Goal: Information Seeking & Learning: Find specific page/section

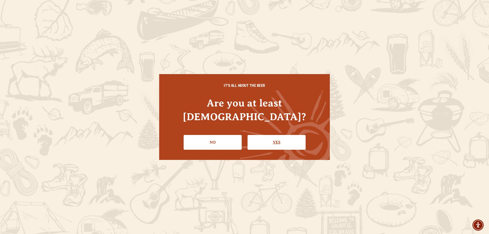
click at [267, 135] on link "Yes" at bounding box center [277, 142] width 58 height 15
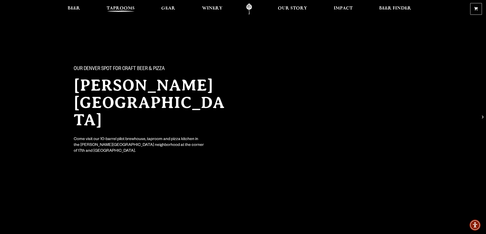
click at [125, 8] on span "Taprooms" at bounding box center [121, 8] width 28 height 4
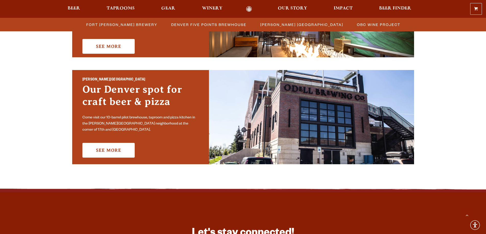
scroll to position [357, 0]
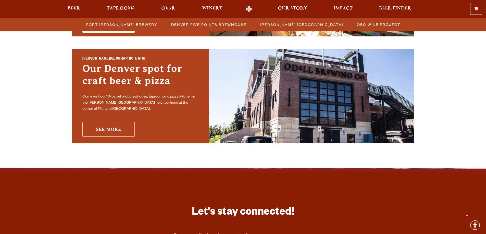
click at [115, 125] on link "See More" at bounding box center [108, 129] width 52 height 15
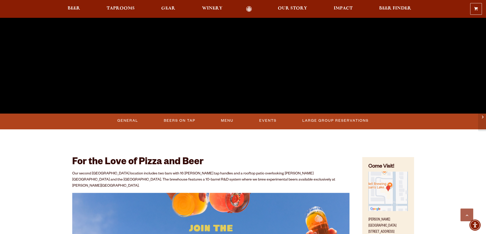
scroll to position [153, 0]
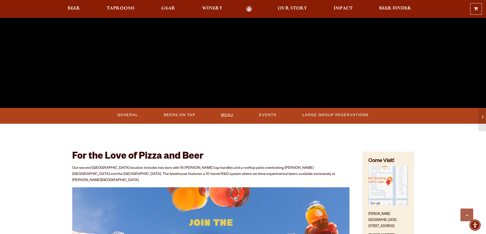
click at [230, 115] on link "Menu" at bounding box center [227, 115] width 17 height 12
click at [171, 114] on link "Beers On Tap" at bounding box center [177, 115] width 36 height 12
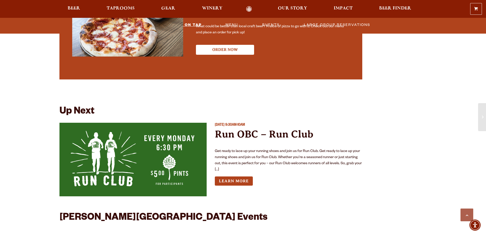
scroll to position [1089, 0]
